Goal: Find specific page/section: Find specific page/section

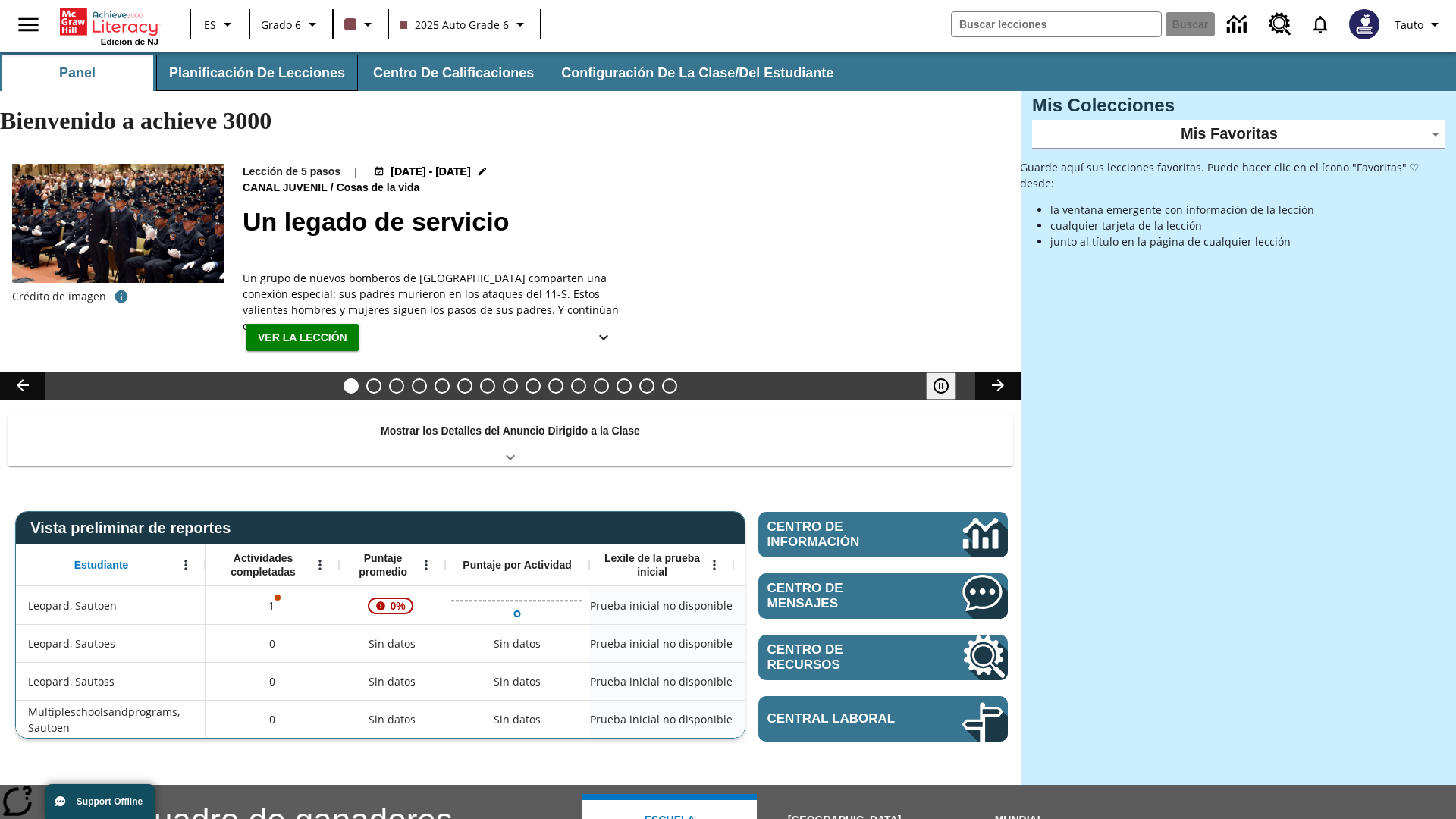
click at [254, 73] on button "Planificación de lecciones" at bounding box center [257, 72] width 202 height 36
